Goal: Transaction & Acquisition: Download file/media

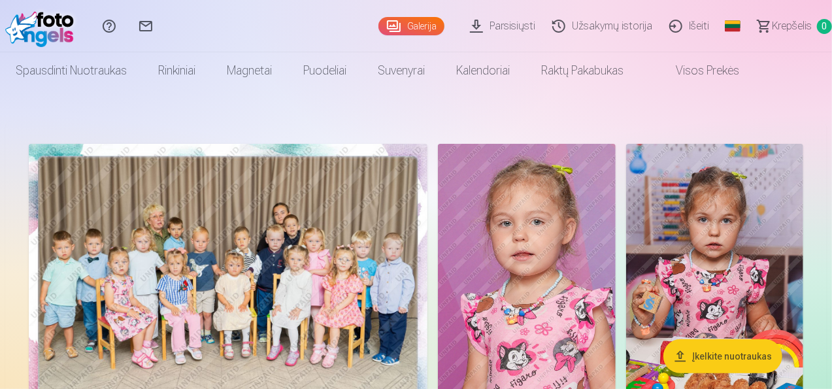
click at [524, 27] on link "Parsisiųsti" at bounding box center [504, 26] width 82 height 52
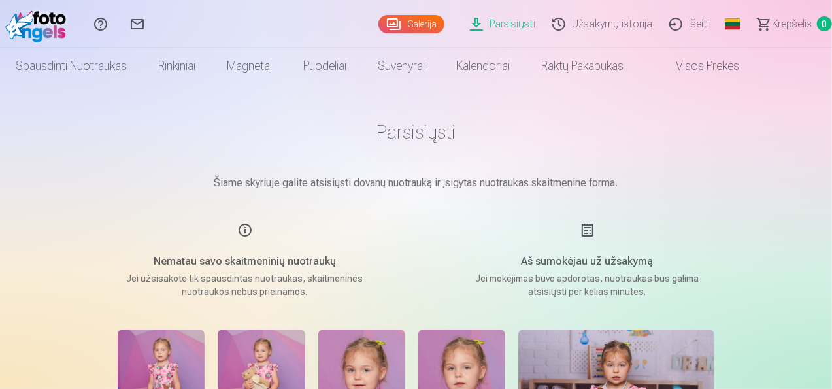
scroll to position [327, 0]
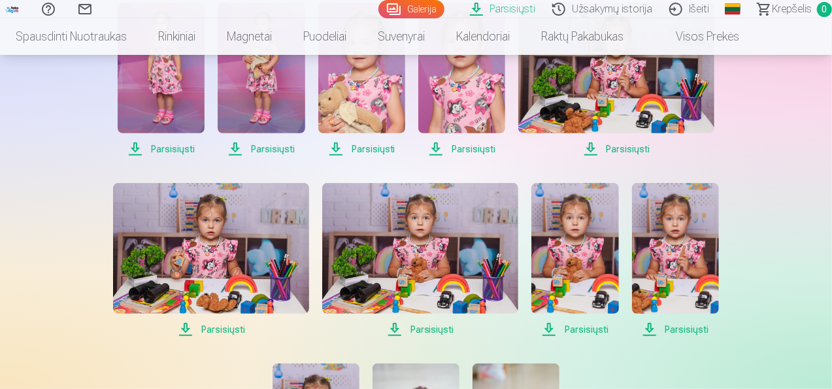
click at [184, 146] on span "Parsisiųsti" at bounding box center [161, 149] width 87 height 16
click at [289, 146] on span "Parsisiųsti" at bounding box center [261, 149] width 87 height 16
click at [361, 146] on span "Parsisiųsti" at bounding box center [361, 149] width 87 height 16
click at [484, 152] on span "Parsisiųsti" at bounding box center [461, 149] width 87 height 16
click at [619, 148] on span "Parsisiųsti" at bounding box center [616, 149] width 196 height 16
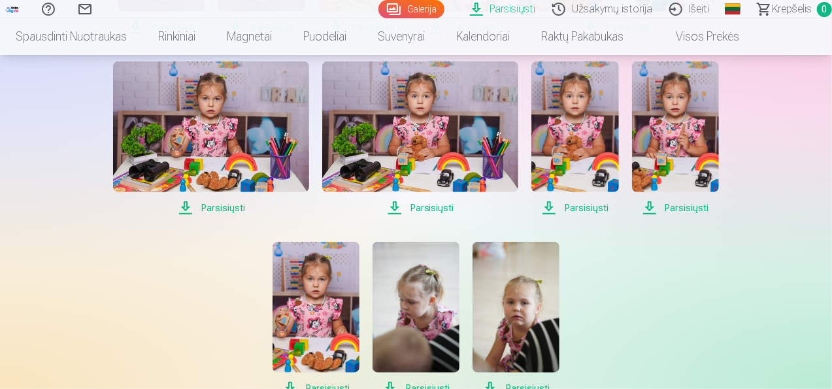
scroll to position [457, 0]
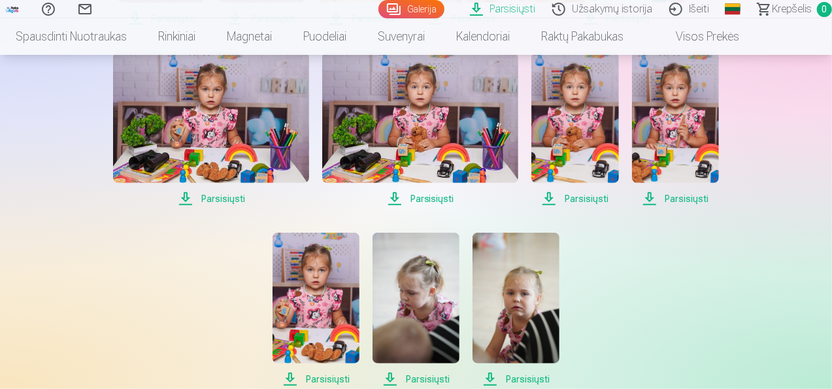
click at [220, 197] on span "Parsisiųsti" at bounding box center [211, 199] width 196 height 16
click at [446, 201] on span "Parsisiųsti" at bounding box center [420, 199] width 196 height 16
click at [585, 199] on span "Parsisiųsti" at bounding box center [574, 199] width 87 height 16
click at [684, 196] on span "Parsisiųsti" at bounding box center [675, 199] width 87 height 16
click at [696, 199] on span "Parsisiųsti" at bounding box center [675, 199] width 87 height 16
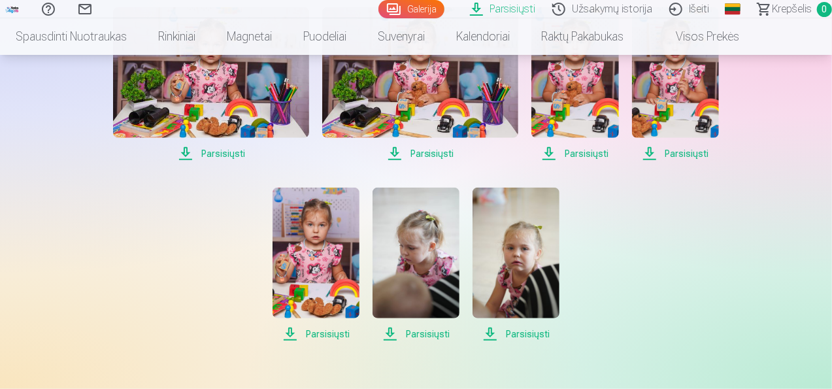
scroll to position [523, 0]
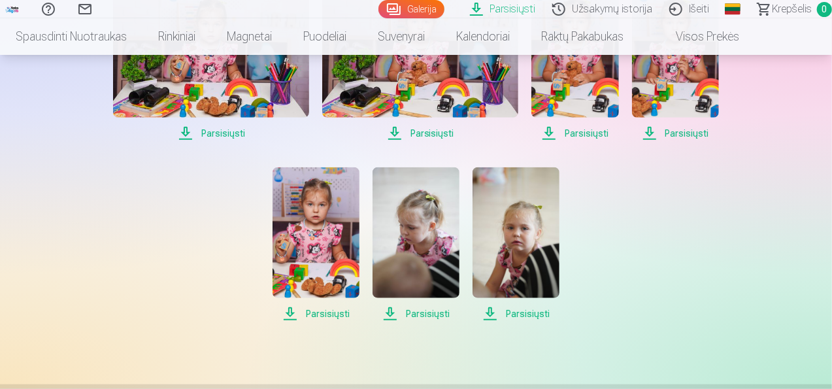
click at [329, 315] on span "Parsisiųsti" at bounding box center [315, 314] width 87 height 16
click at [432, 313] on span "Parsisiųsti" at bounding box center [415, 314] width 87 height 16
click at [513, 311] on span "Parsisiųsti" at bounding box center [515, 314] width 87 height 16
click at [590, 137] on span "Parsisiųsti" at bounding box center [574, 133] width 87 height 16
click at [679, 137] on span "Parsisiųsti" at bounding box center [675, 133] width 87 height 16
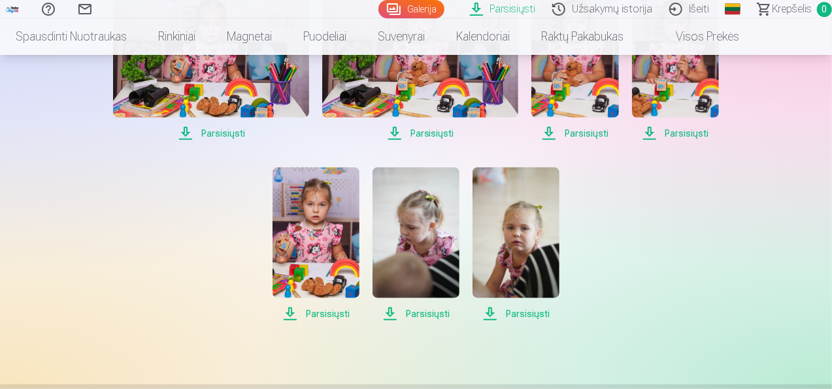
click at [449, 129] on span "Parsisiųsti" at bounding box center [420, 133] width 196 height 16
click at [311, 311] on span "Parsisiųsti" at bounding box center [315, 314] width 87 height 16
click at [421, 314] on span "Parsisiųsti" at bounding box center [415, 314] width 87 height 16
click at [530, 308] on span "Parsisiųsti" at bounding box center [515, 314] width 87 height 16
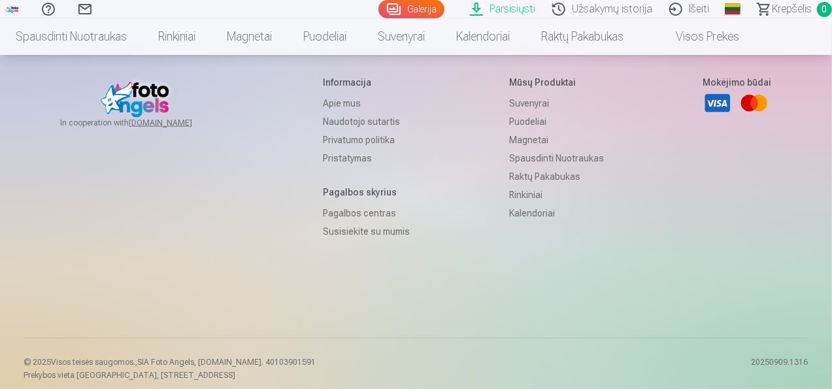
scroll to position [877, 0]
